Goal: Information Seeking & Learning: Learn about a topic

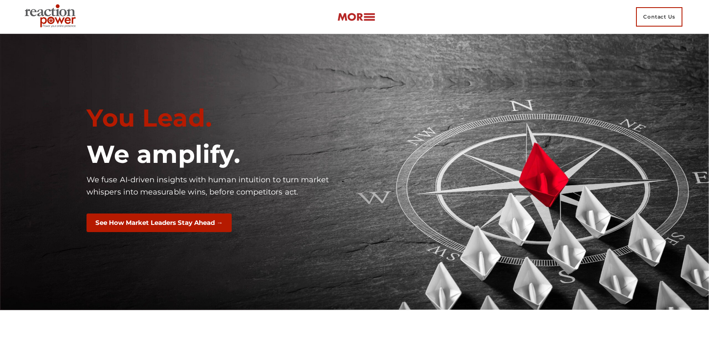
click at [362, 22] on link at bounding box center [356, 17] width 38 height 13
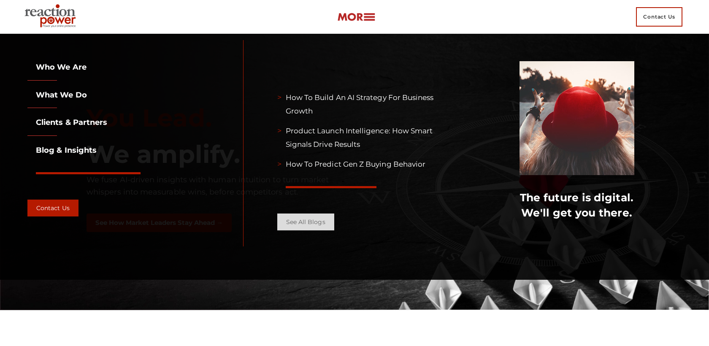
click at [309, 219] on link "See all Blogs" at bounding box center [305, 221] width 57 height 17
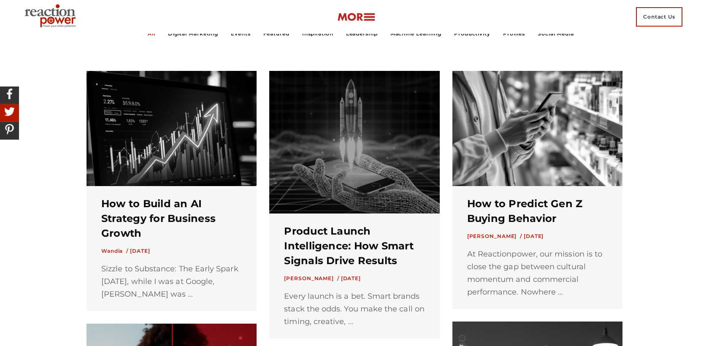
scroll to position [243, 0]
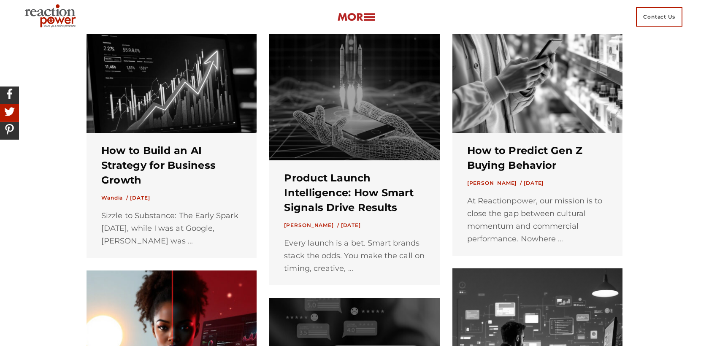
click at [220, 88] on img at bounding box center [171, 75] width 170 height 115
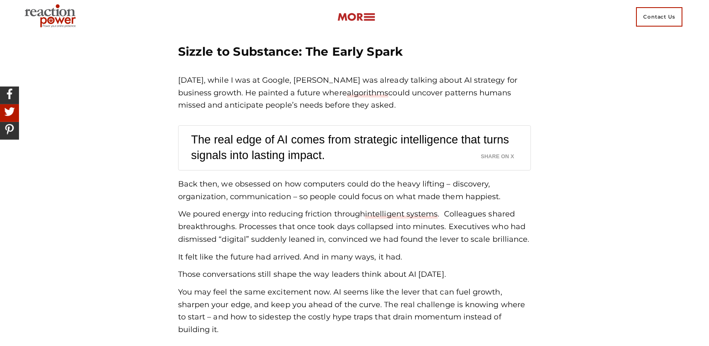
scroll to position [302, 0]
